Goal: Information Seeking & Learning: Learn about a topic

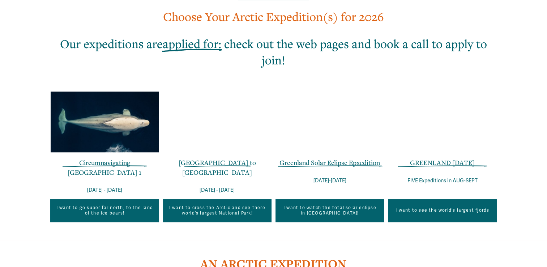
scroll to position [447, 0]
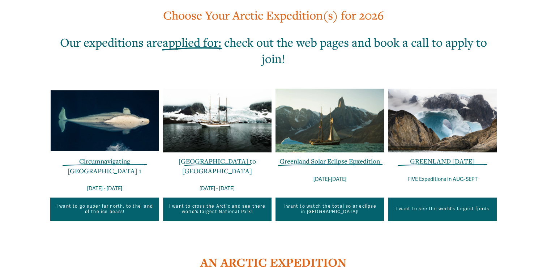
click at [114, 210] on link "I want to go super far north, to the land of the ice bears!" at bounding box center [104, 208] width 108 height 23
click at [411, 201] on link "I want to see the world's largest fjords" at bounding box center [442, 208] width 108 height 23
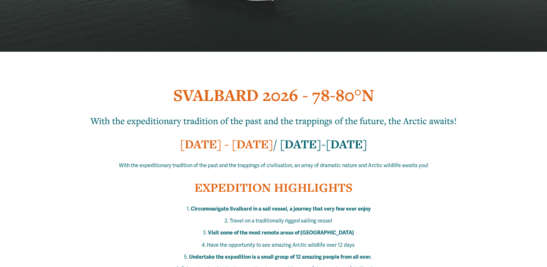
scroll to position [181, 0]
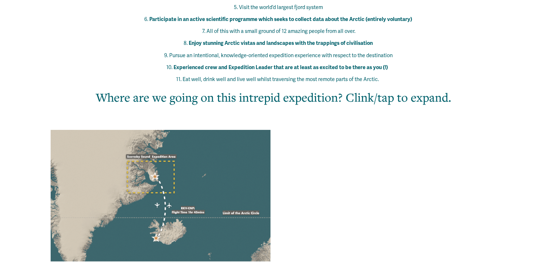
scroll to position [503, 0]
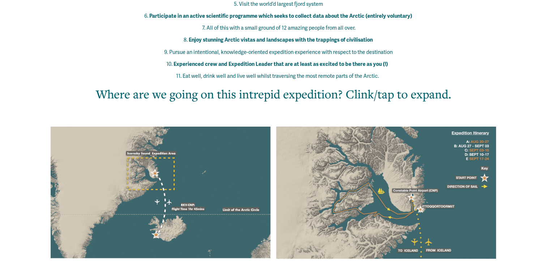
click at [367, 126] on div at bounding box center [386, 192] width 220 height 132
click at [365, 170] on div at bounding box center [386, 192] width 220 height 132
click at [168, 147] on div at bounding box center [160, 192] width 221 height 132
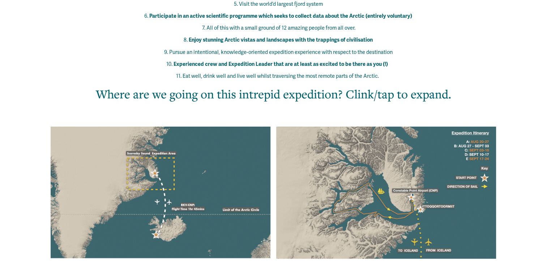
click at [168, 147] on div at bounding box center [160, 192] width 221 height 132
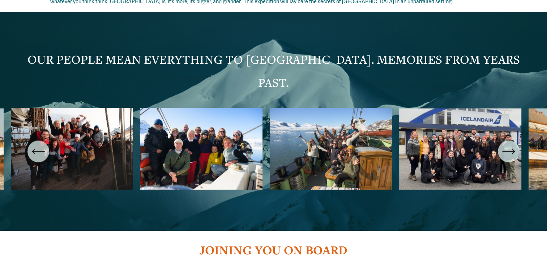
scroll to position [1284, 0]
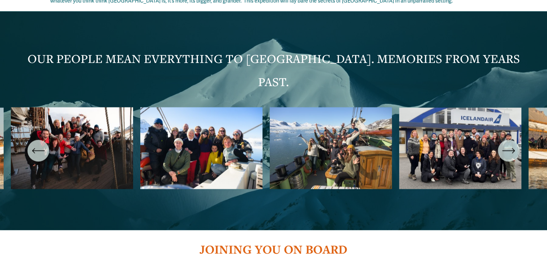
click at [438, 107] on ul "Carousel" at bounding box center [273, 150] width 525 height 86
click at [515, 139] on div "\a \a \a Next\a \a" at bounding box center [509, 150] width 22 height 22
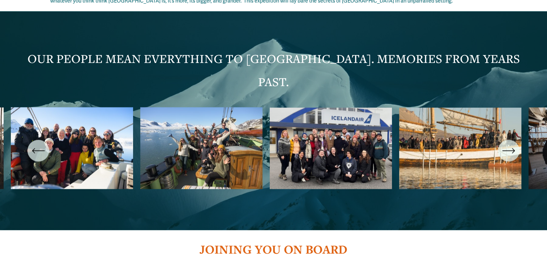
click at [515, 139] on div "\a \a \a Next\a \a" at bounding box center [509, 150] width 22 height 22
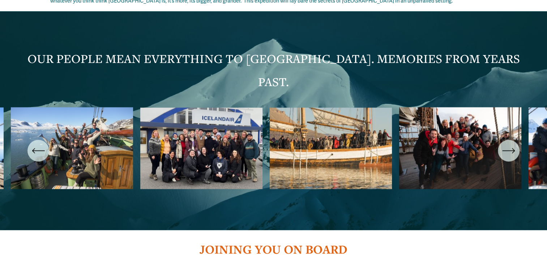
click at [515, 139] on div "\a \a \a Next\a \a" at bounding box center [509, 150] width 22 height 22
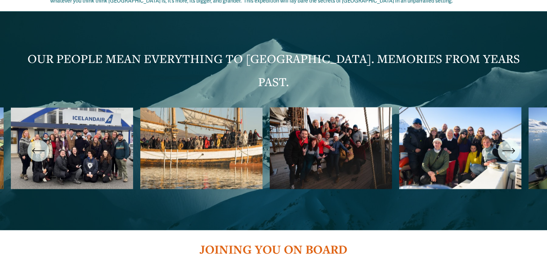
click at [515, 139] on div "\a \a \a Next\a \a" at bounding box center [509, 150] width 22 height 22
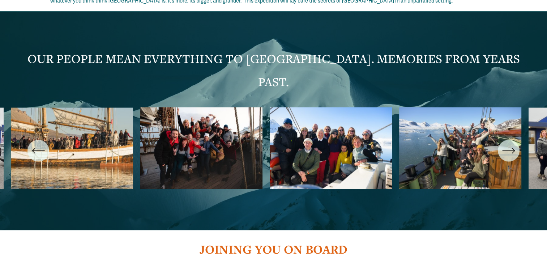
click at [515, 139] on div "\a \a \a Next\a \a" at bounding box center [509, 150] width 22 height 22
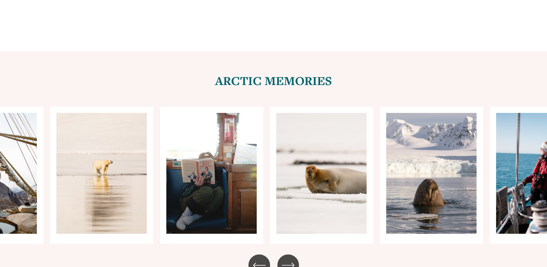
scroll to position [2917, 0]
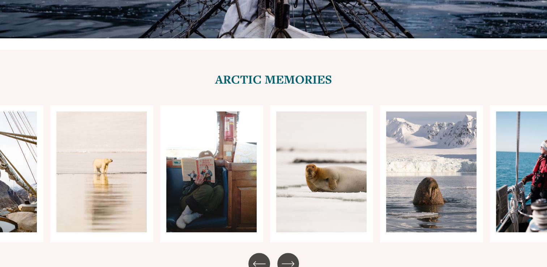
click at [129, 148] on ul "Carousel" at bounding box center [273, 173] width 446 height 137
drag, startPoint x: 129, startPoint y: 148, endPoint x: 129, endPoint y: 180, distance: 31.8
click at [129, 180] on div at bounding box center [273, 189] width 547 height 169
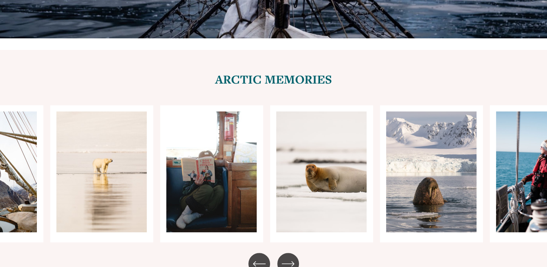
click at [284, 257] on icon "\a \a \a Next\a \a" at bounding box center [288, 263] width 13 height 13
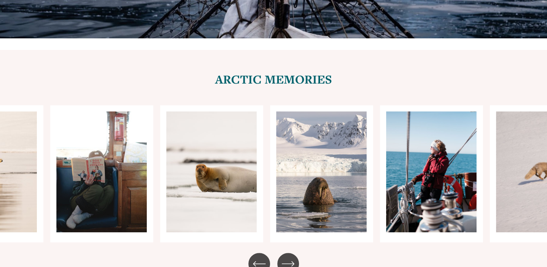
click at [284, 257] on icon "\a \a \a Next\a \a" at bounding box center [288, 263] width 13 height 13
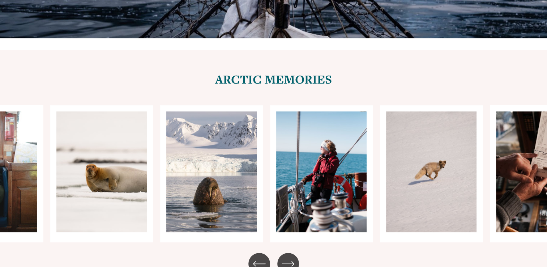
click at [284, 257] on icon "\a \a \a Next\a \a" at bounding box center [288, 263] width 13 height 13
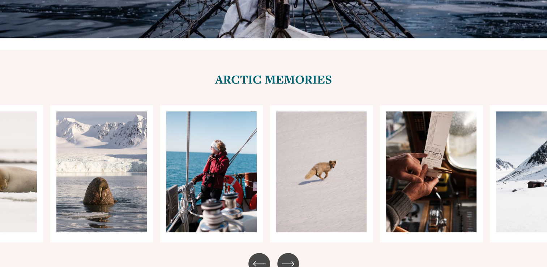
click at [284, 257] on icon "\a \a \a Next\a \a" at bounding box center [288, 263] width 13 height 13
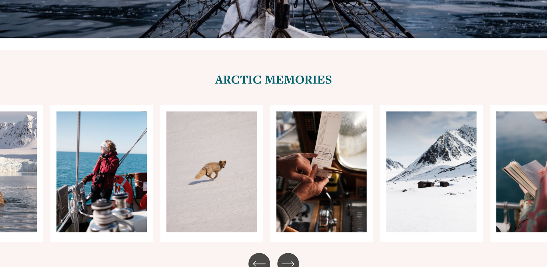
click at [284, 257] on icon "\a \a \a Next\a \a" at bounding box center [288, 263] width 13 height 13
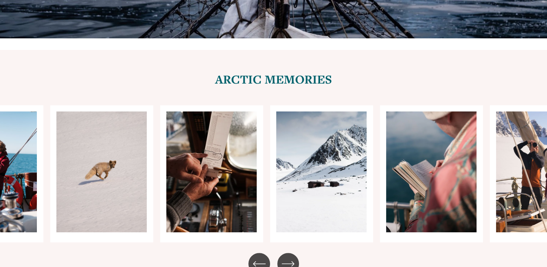
click at [284, 257] on icon "\a \a \a Next\a \a" at bounding box center [288, 263] width 13 height 13
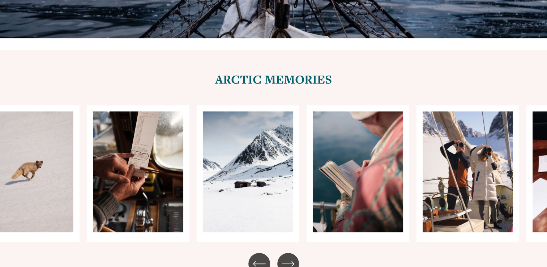
click at [284, 257] on icon "\a \a \a Next\a \a" at bounding box center [288, 263] width 13 height 13
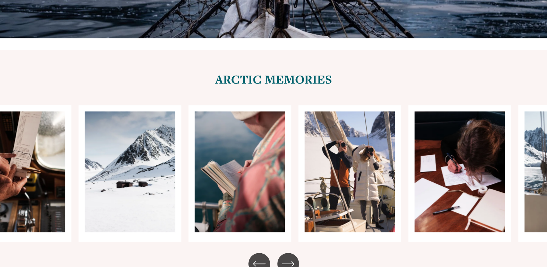
click at [284, 257] on icon "\a \a \a Next\a \a" at bounding box center [288, 263] width 13 height 13
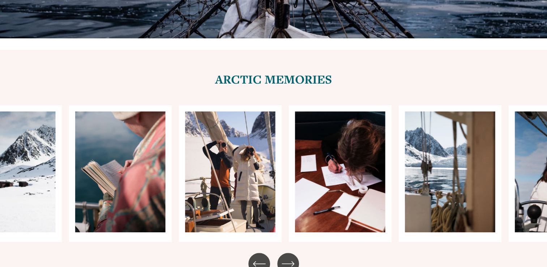
click at [284, 257] on icon "\a \a \a Next\a \a" at bounding box center [288, 263] width 13 height 13
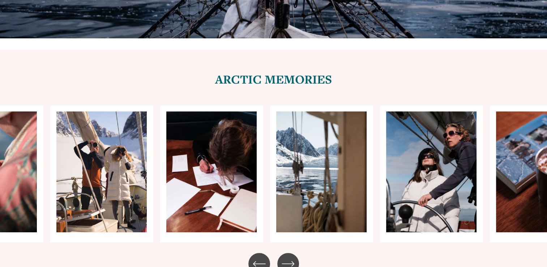
click at [284, 257] on icon "\a \a \a Next\a \a" at bounding box center [288, 263] width 13 height 13
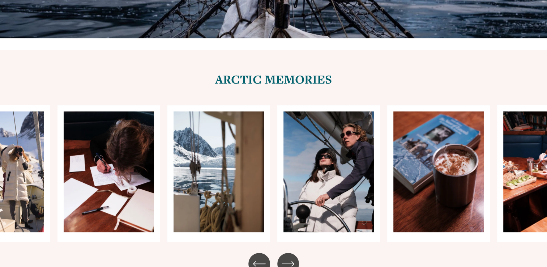
click at [284, 257] on icon "\a \a \a Next\a \a" at bounding box center [288, 263] width 13 height 13
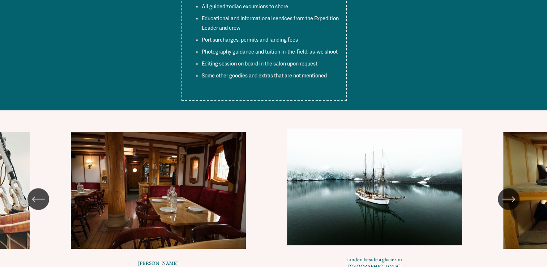
scroll to position [3476, 0]
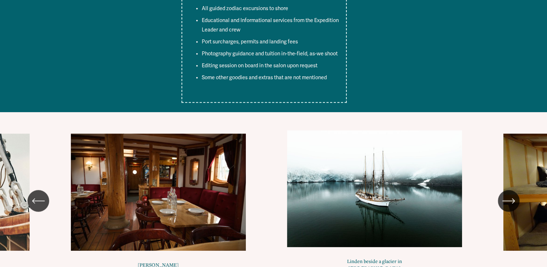
click at [512, 198] on icon "\a \a \a Next\a \a" at bounding box center [513, 200] width 2 height 5
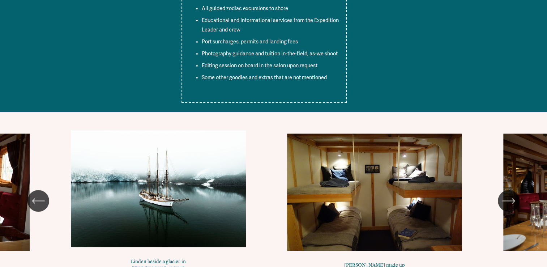
click at [512, 198] on icon "\a \a \a Next\a \a" at bounding box center [513, 200] width 2 height 5
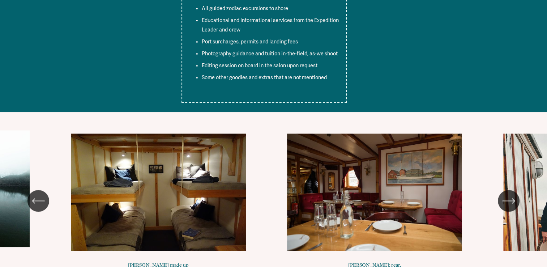
click at [512, 198] on icon "\a \a \a Next\a \a" at bounding box center [513, 200] width 2 height 5
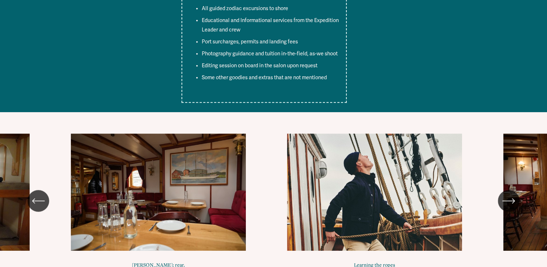
click at [512, 198] on icon "\a \a \a Next\a \a" at bounding box center [513, 200] width 2 height 5
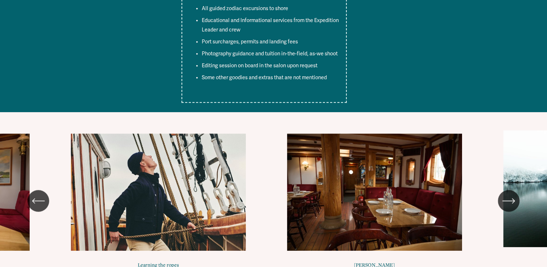
click at [512, 198] on icon "\a \a \a Next\a \a" at bounding box center [513, 200] width 2 height 5
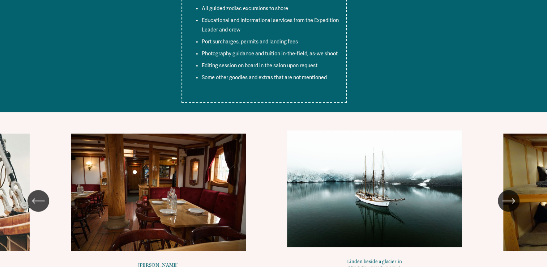
click at [512, 198] on icon "\a \a \a Next\a \a" at bounding box center [513, 200] width 2 height 5
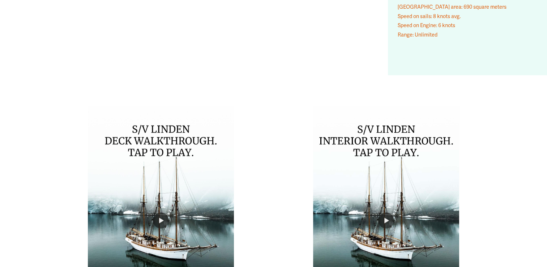
scroll to position [4063, 0]
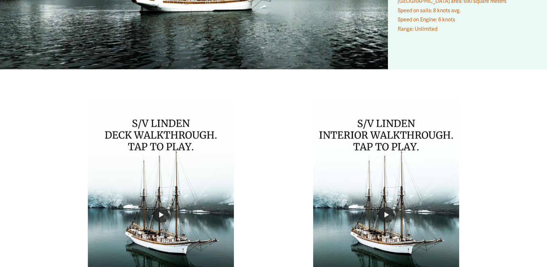
click at [394, 121] on div at bounding box center [386, 214] width 146 height 228
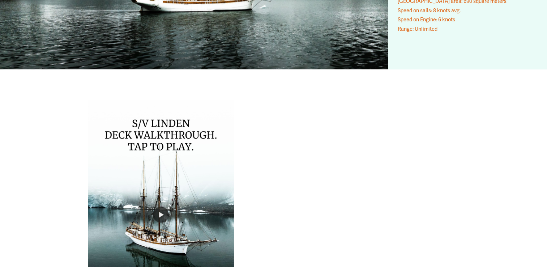
type input "***"
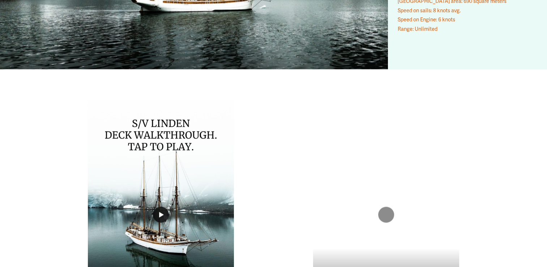
click at [161, 206] on button "Play" at bounding box center [161, 214] width 16 height 16
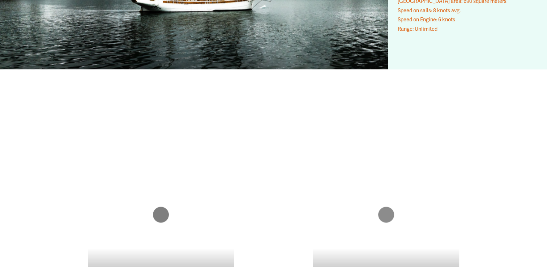
type input "*****"
type input "*"
type input "*****"
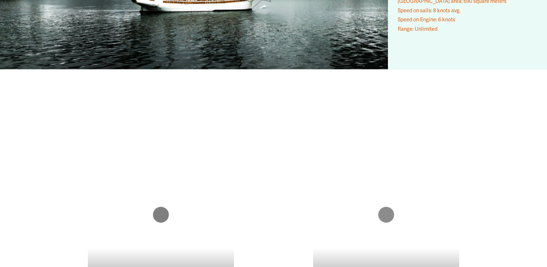
type input "*"
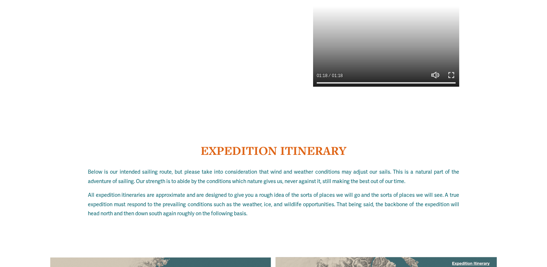
scroll to position [4306, 0]
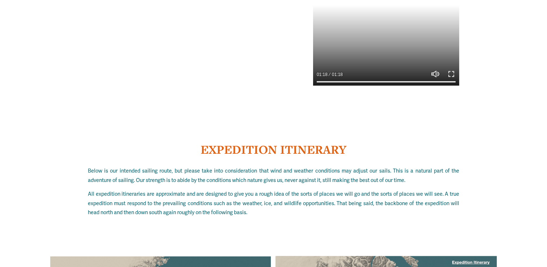
type input "***"
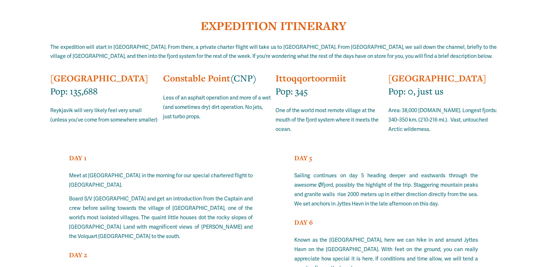
scroll to position [4722, 0]
